Goal: Navigation & Orientation: Understand site structure

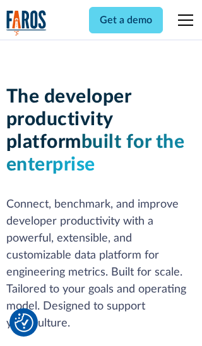
scroll to position [190, 0]
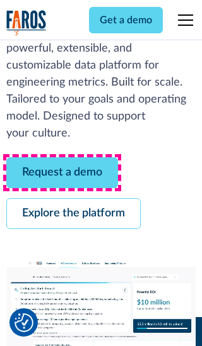
click at [62, 173] on link "Request a demo" at bounding box center [62, 172] width 112 height 31
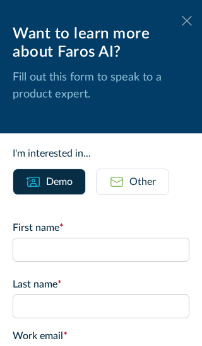
click at [186, 21] on icon at bounding box center [186, 20] width 10 height 9
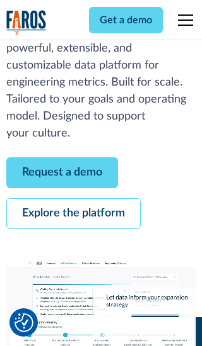
scroll to position [231, 0]
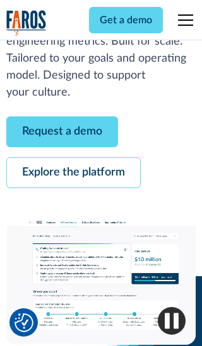
click at [73, 173] on link "Explore the platform" at bounding box center [73, 172] width 134 height 31
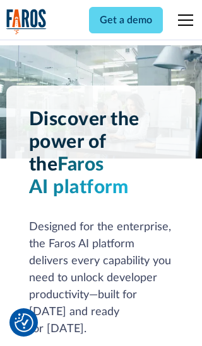
scroll to position [9468, 0]
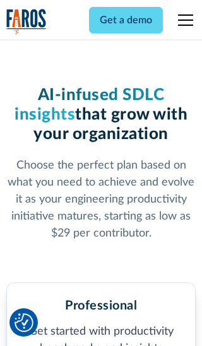
scroll to position [1957, 0]
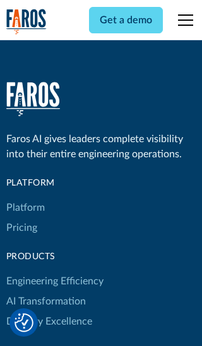
click at [25, 198] on link "Platform" at bounding box center [25, 208] width 38 height 20
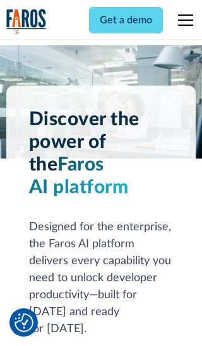
scroll to position [9872, 0]
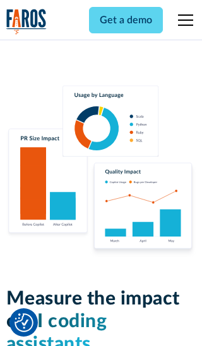
scroll to position [7793, 0]
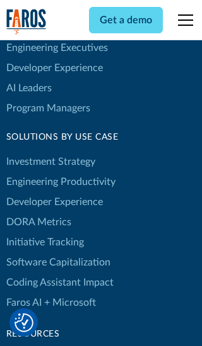
click at [38, 212] on link "DORA Metrics" at bounding box center [38, 222] width 65 height 20
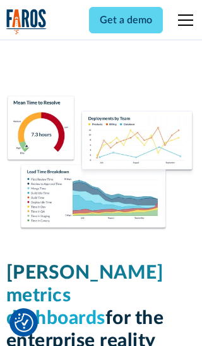
scroll to position [5521, 0]
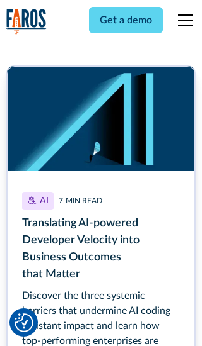
scroll to position [5643, 0]
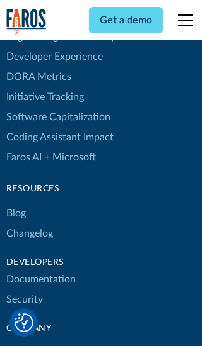
click at [29, 224] on link "Changelog" at bounding box center [29, 234] width 47 height 20
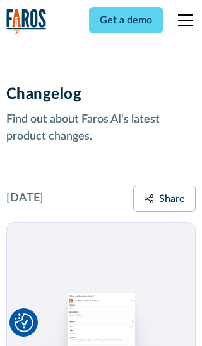
scroll to position [15221, 0]
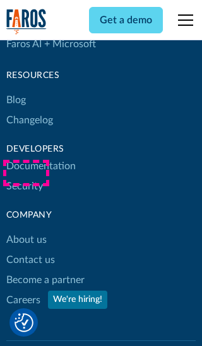
click at [26, 230] on link "About us" at bounding box center [26, 240] width 40 height 20
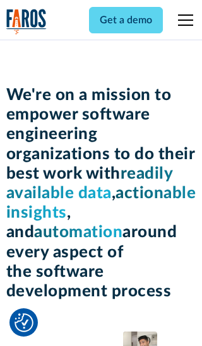
scroll to position [4349, 0]
